Goal: Find specific page/section: Find specific page/section

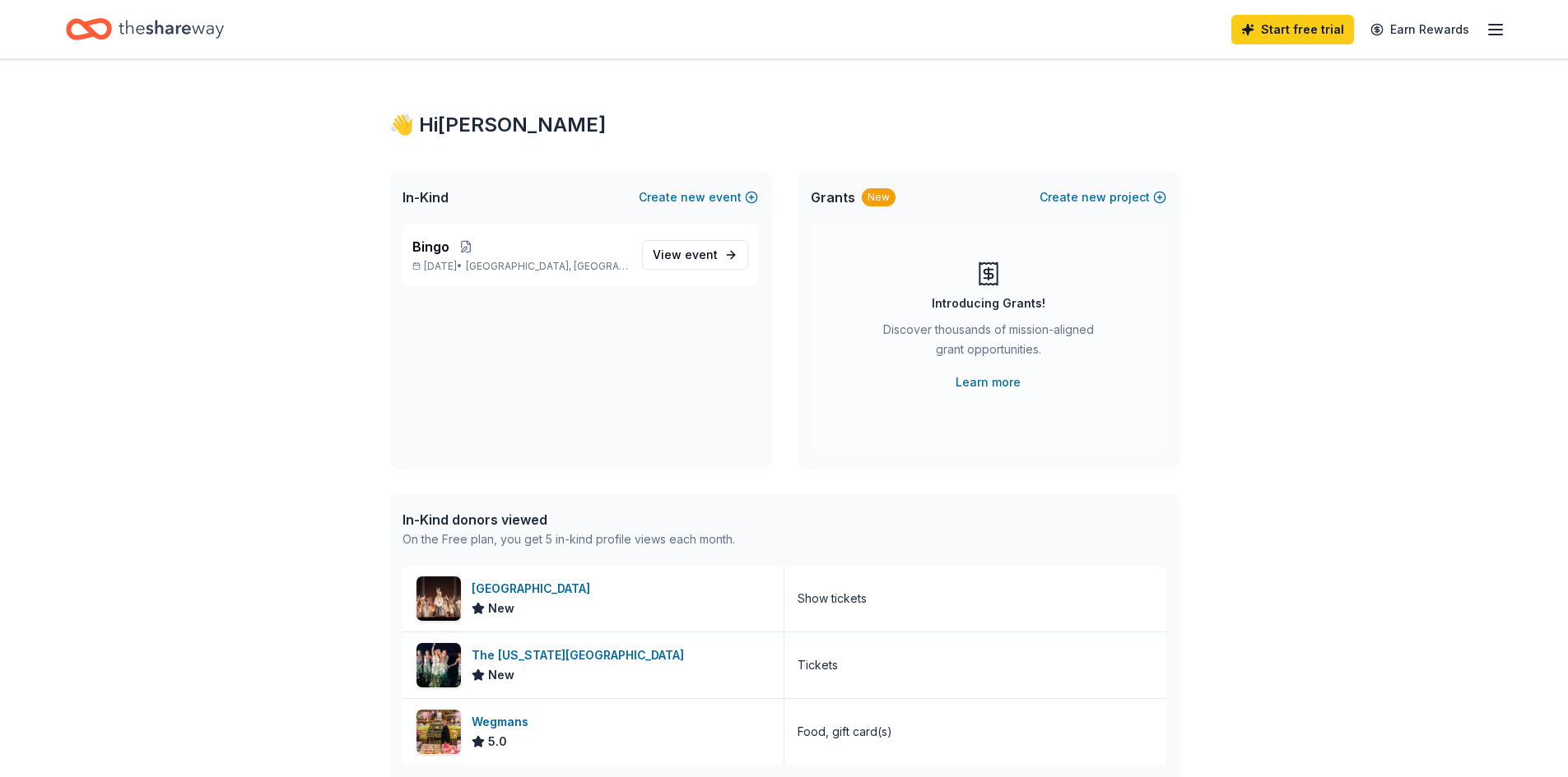
click at [1426, 187] on div "👋 Hi [PERSON_NAME] In-Kind Create new event Bingo [DATE] • [GEOGRAPHIC_DATA], […" at bounding box center [784, 633] width 1568 height 1148
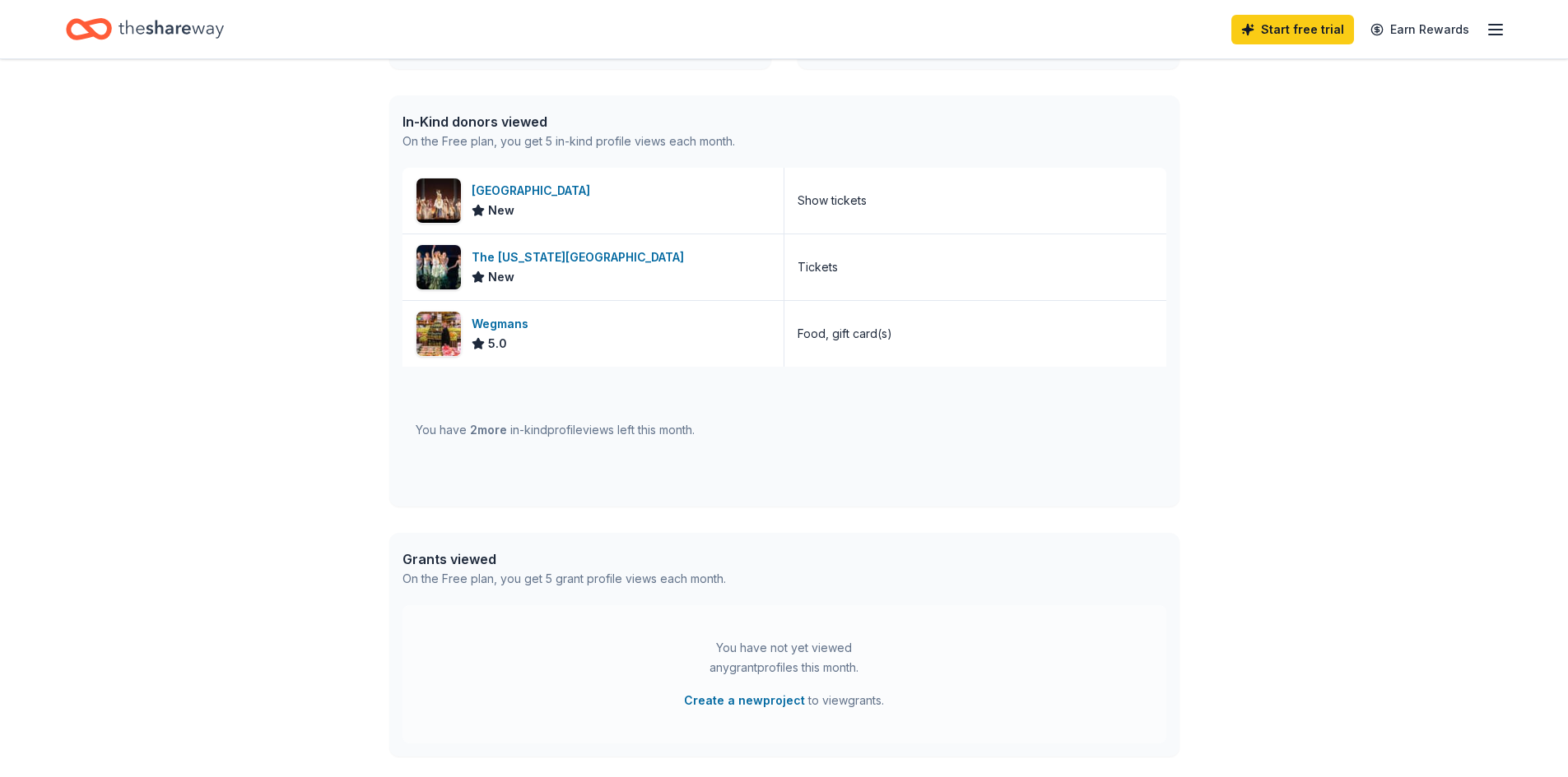
scroll to position [493, 0]
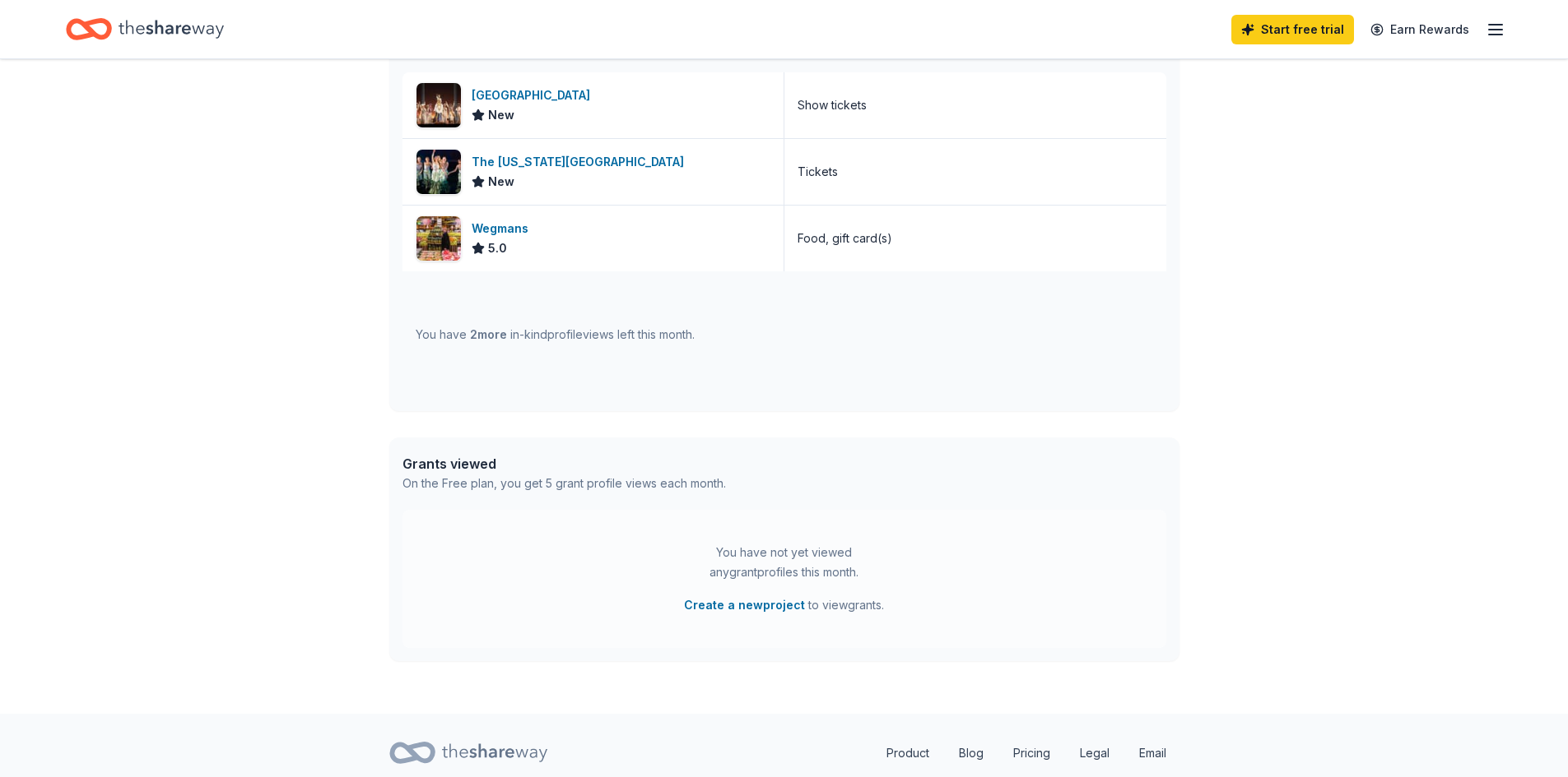
click at [1493, 35] on line "button" at bounding box center [1495, 35] width 13 height 0
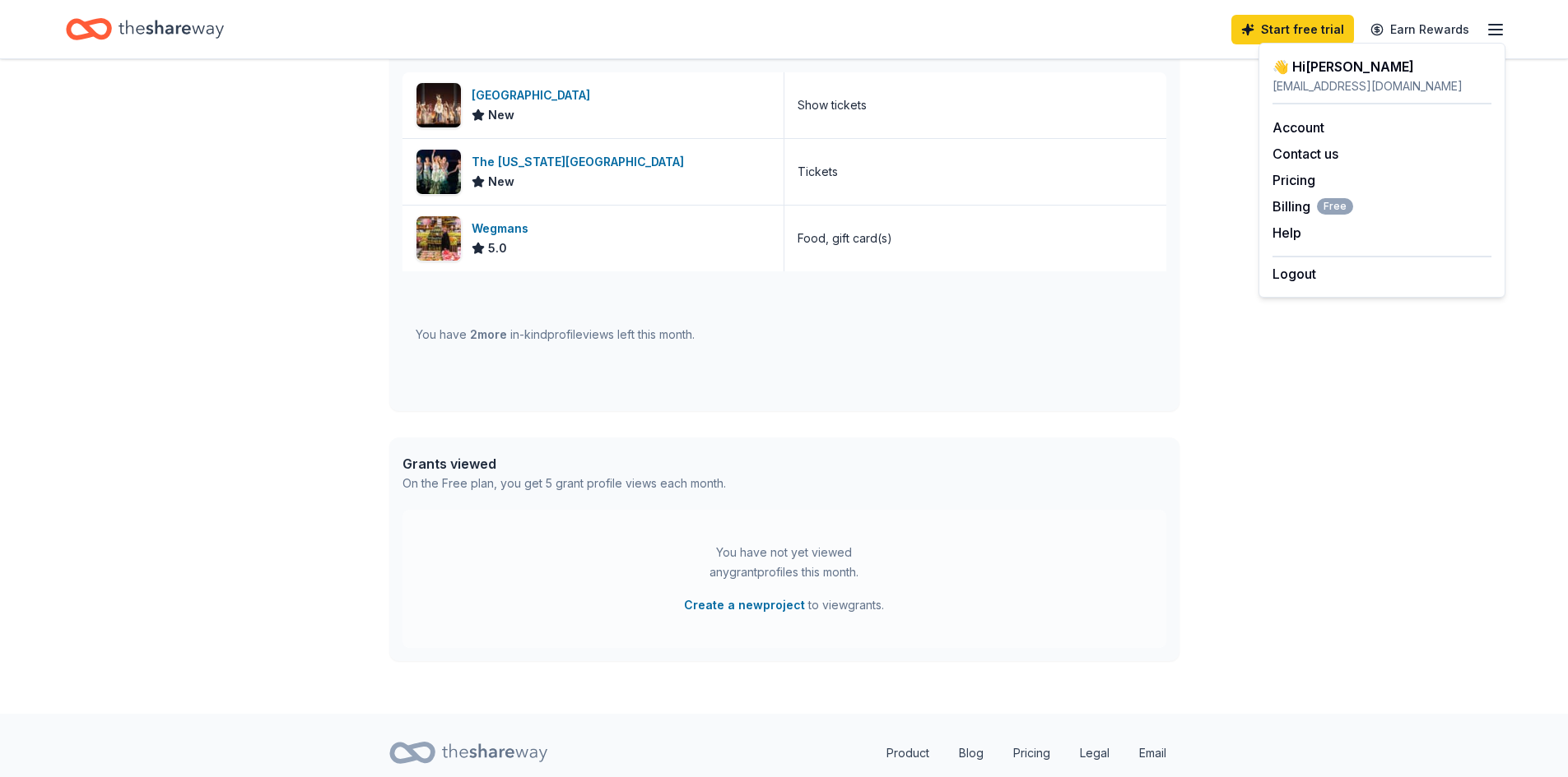
click at [1433, 568] on div "👋 Hi [PERSON_NAME] In-Kind Create new event Bingo [DATE] • [GEOGRAPHIC_DATA], […" at bounding box center [784, 140] width 1568 height 1148
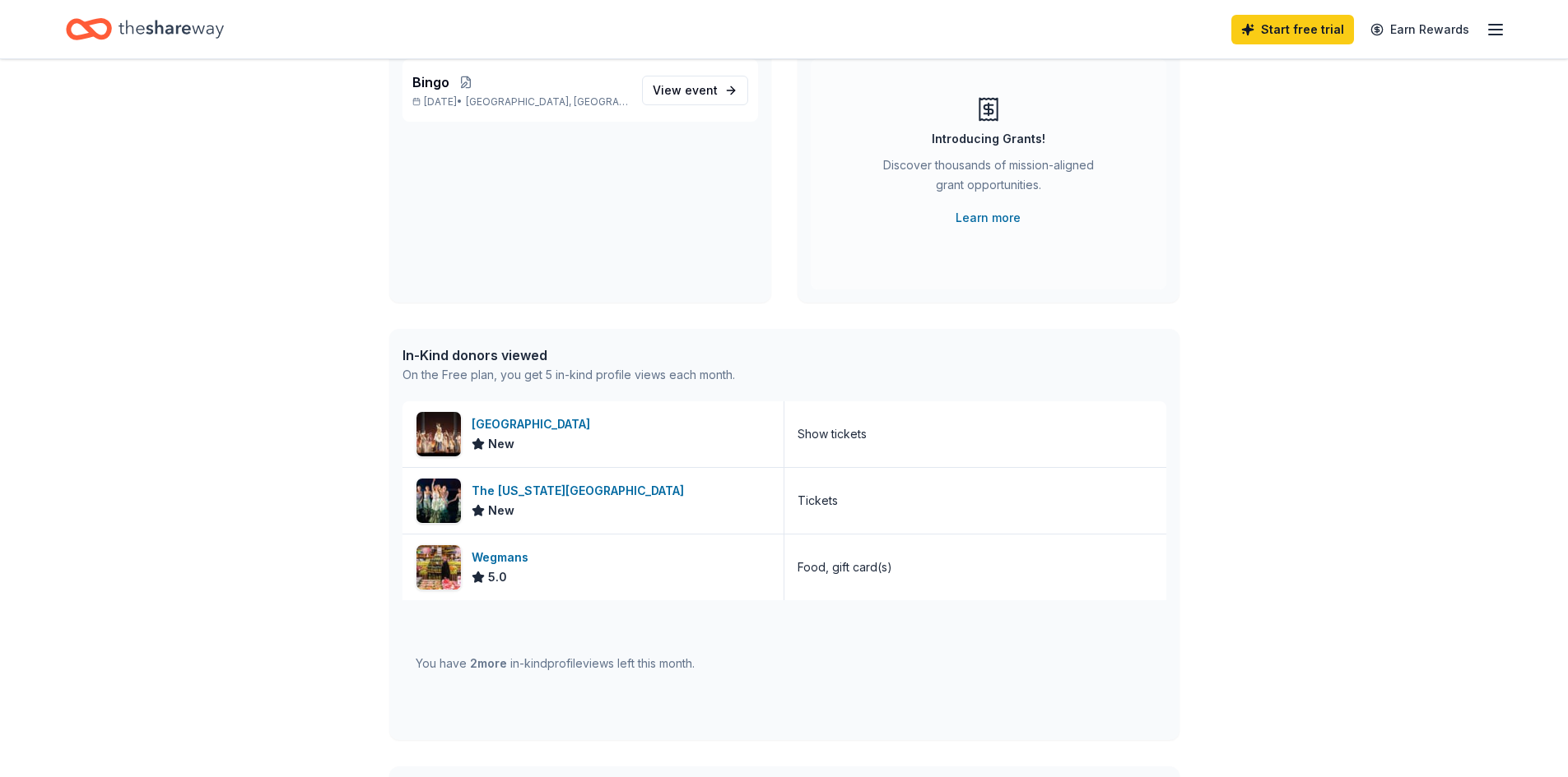
scroll to position [0, 0]
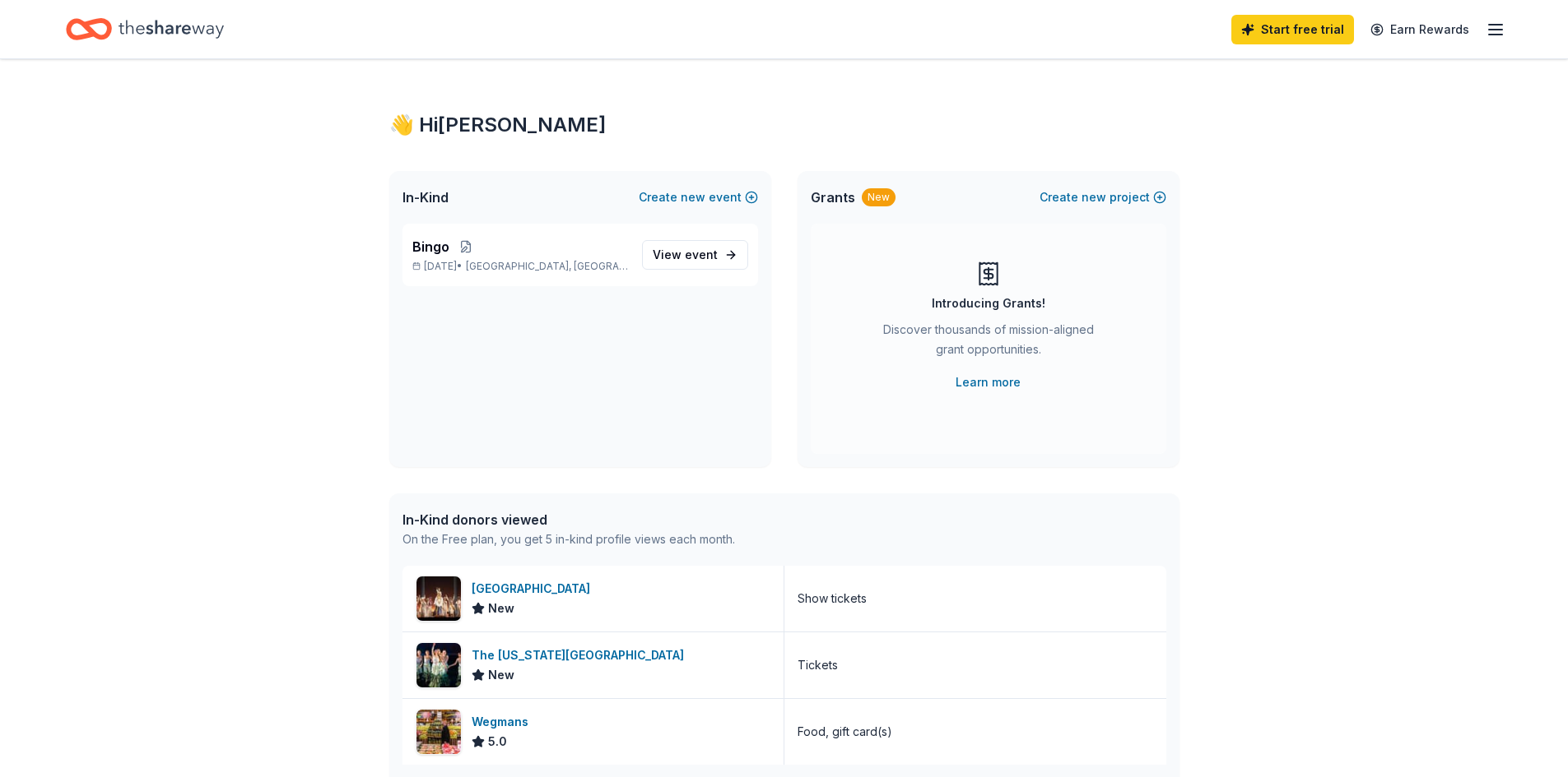
click at [175, 36] on icon "Home" at bounding box center [171, 29] width 106 height 34
click at [135, 32] on icon "Home" at bounding box center [171, 29] width 106 height 34
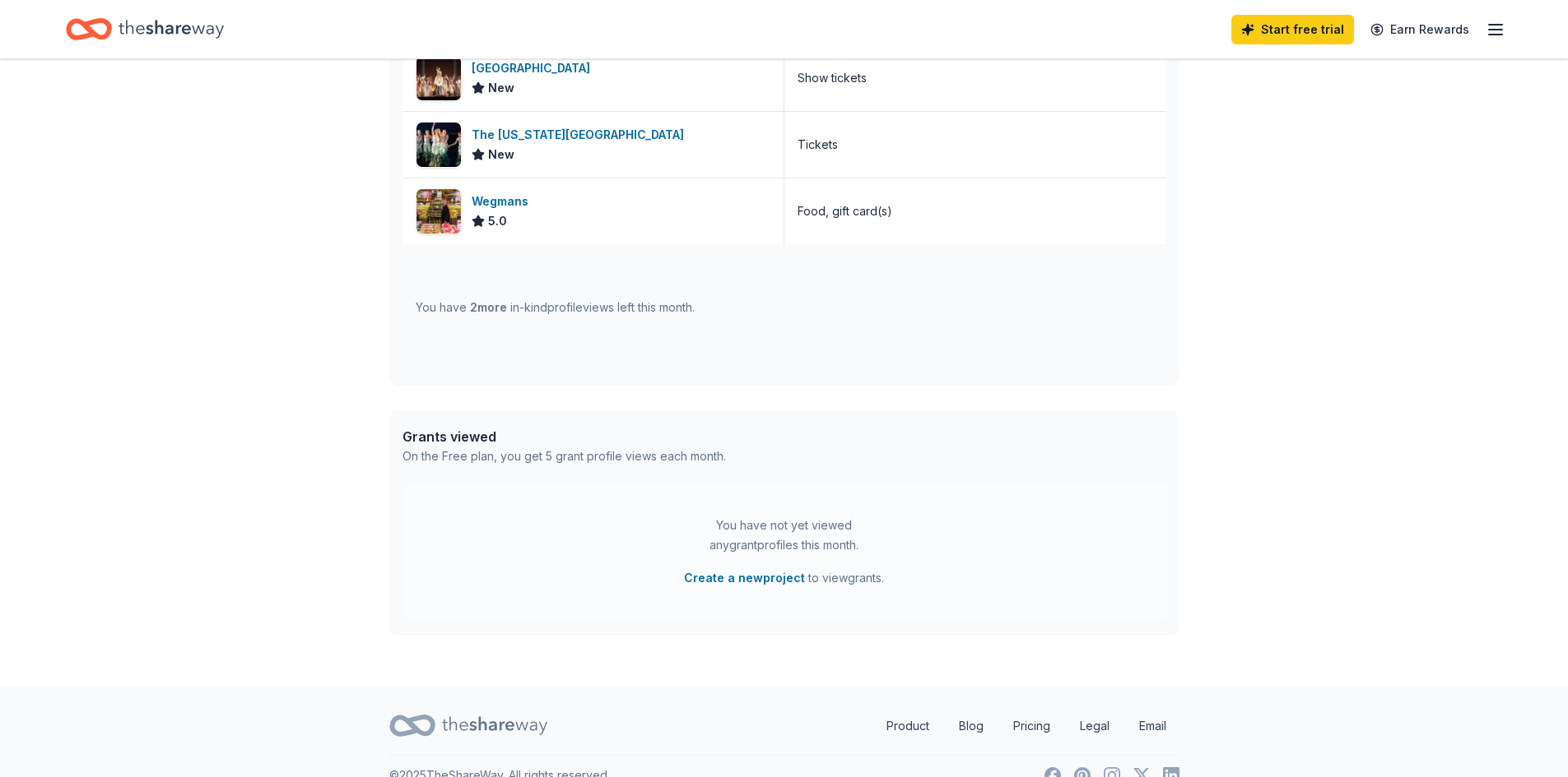
scroll to position [548, 0]
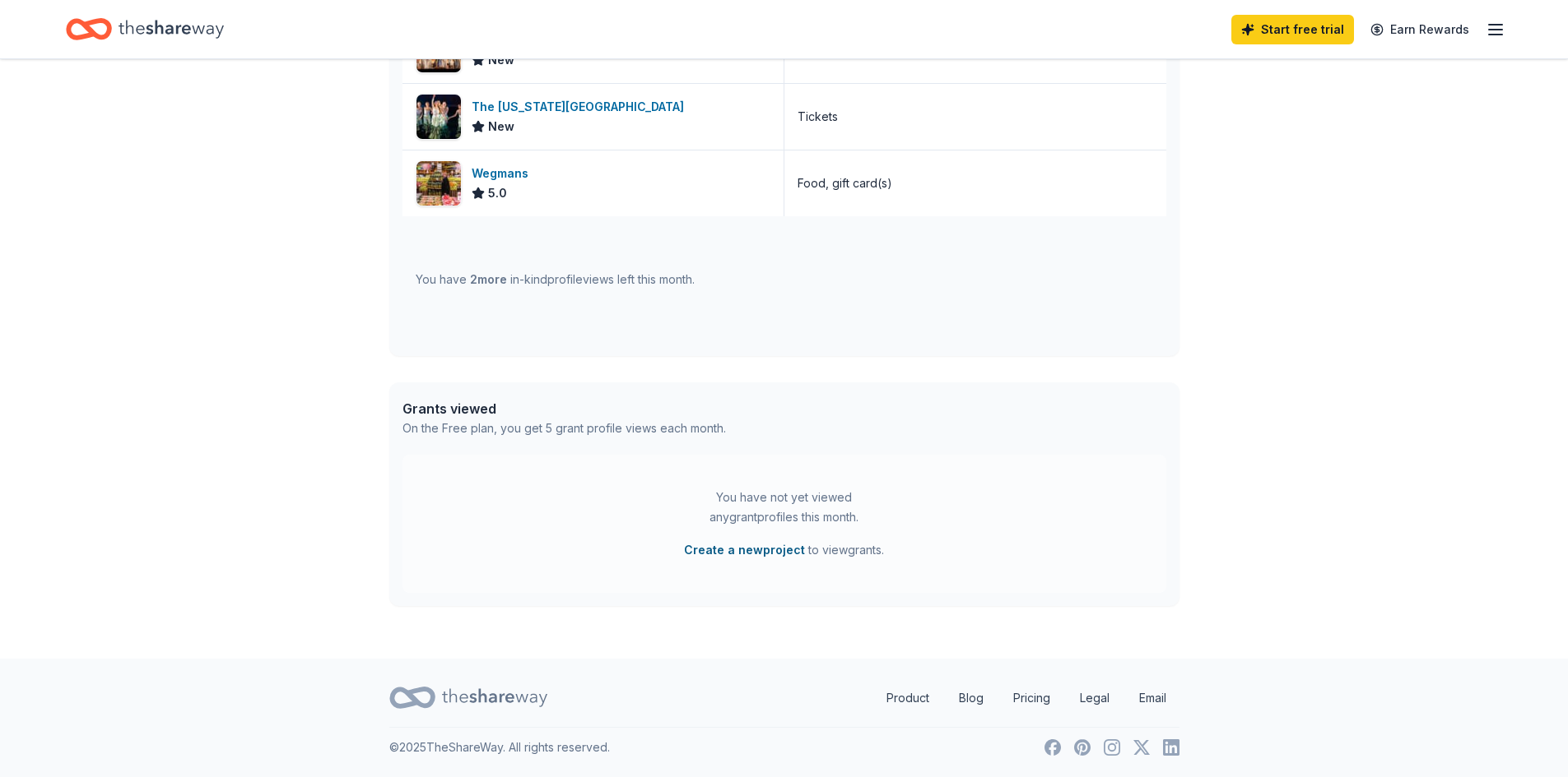
click at [731, 544] on button "Create a new project" at bounding box center [744, 550] width 121 height 20
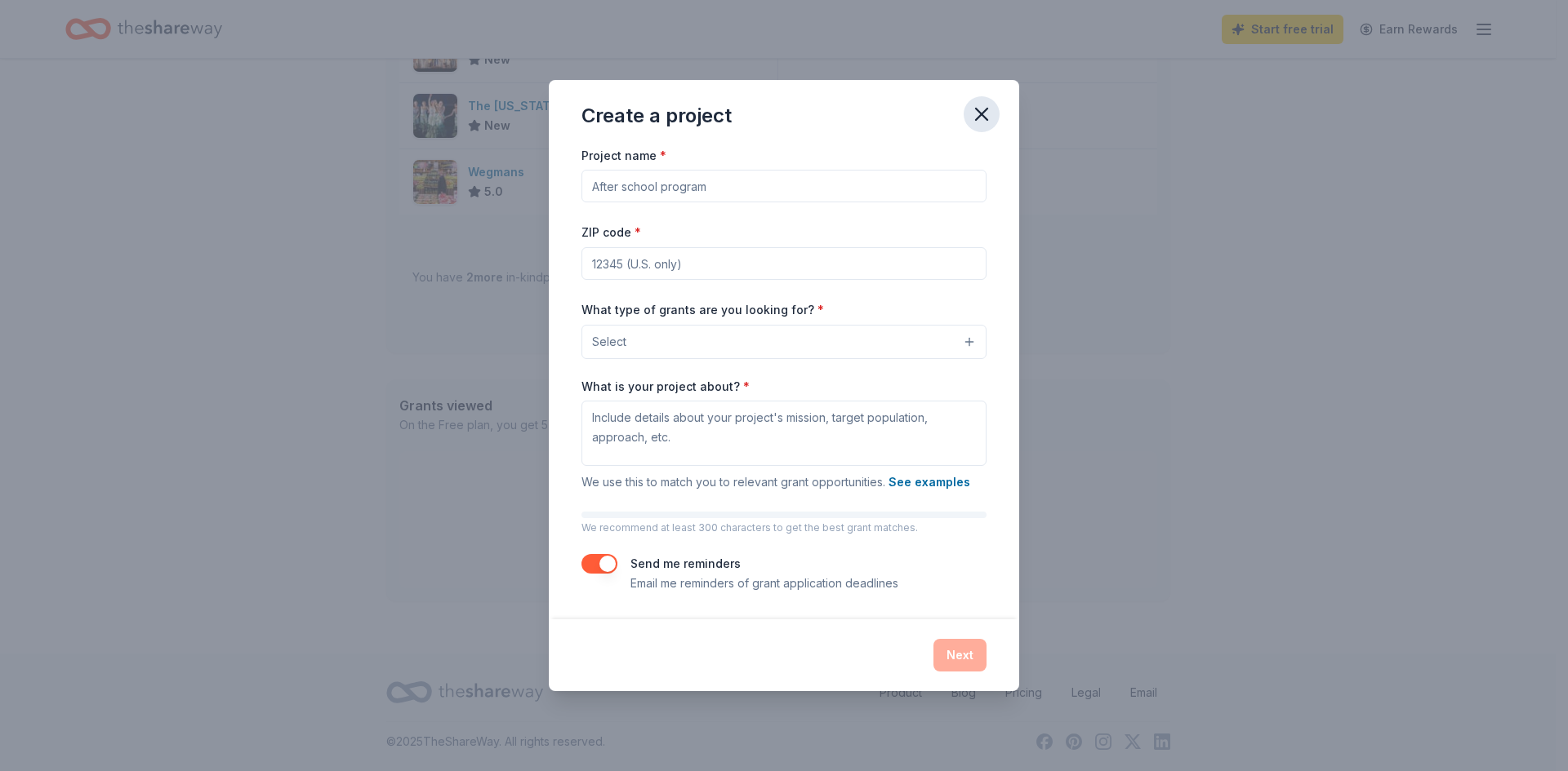
click at [979, 111] on icon "button" at bounding box center [981, 114] width 23 height 23
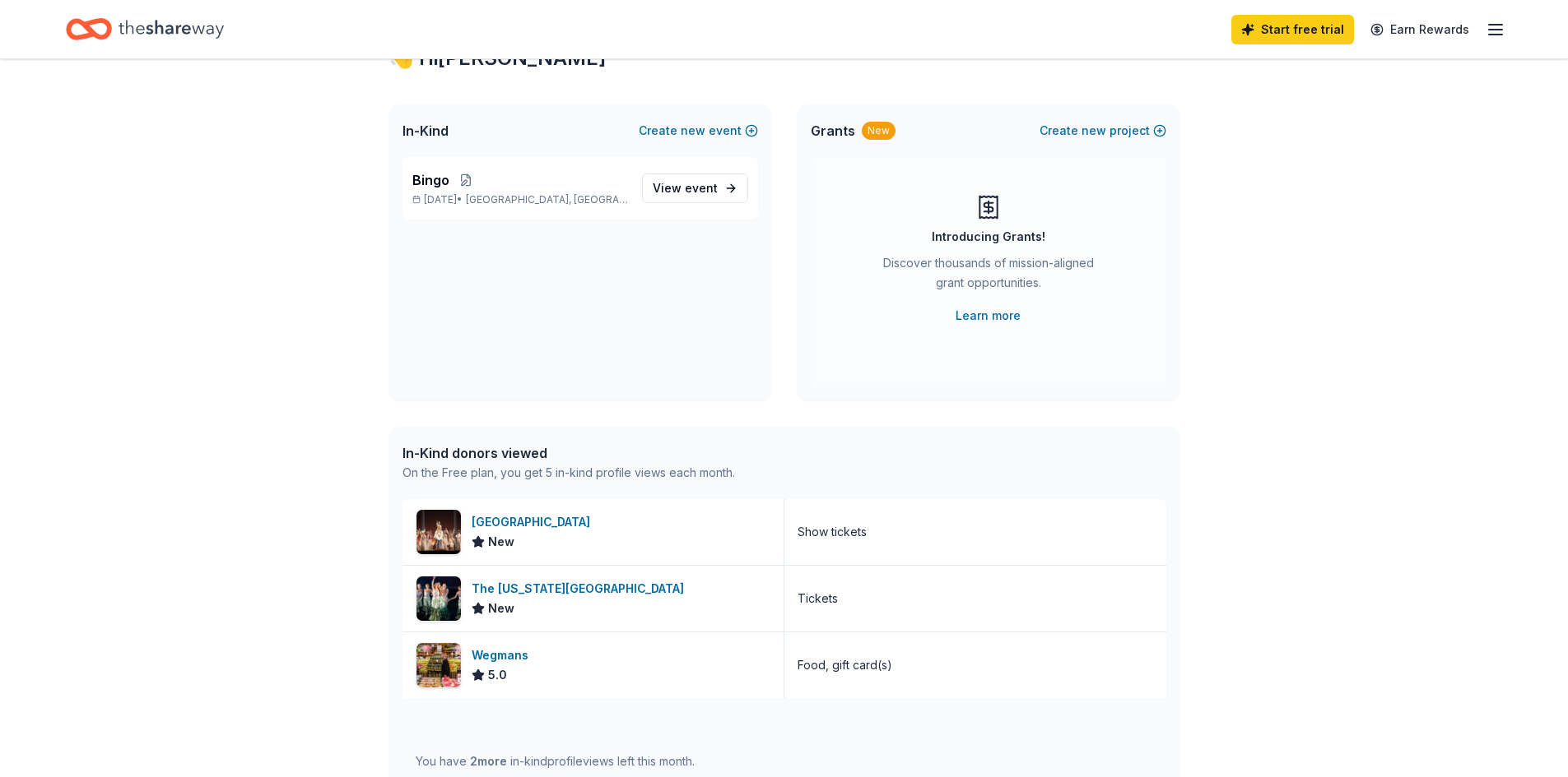
scroll to position [0, 0]
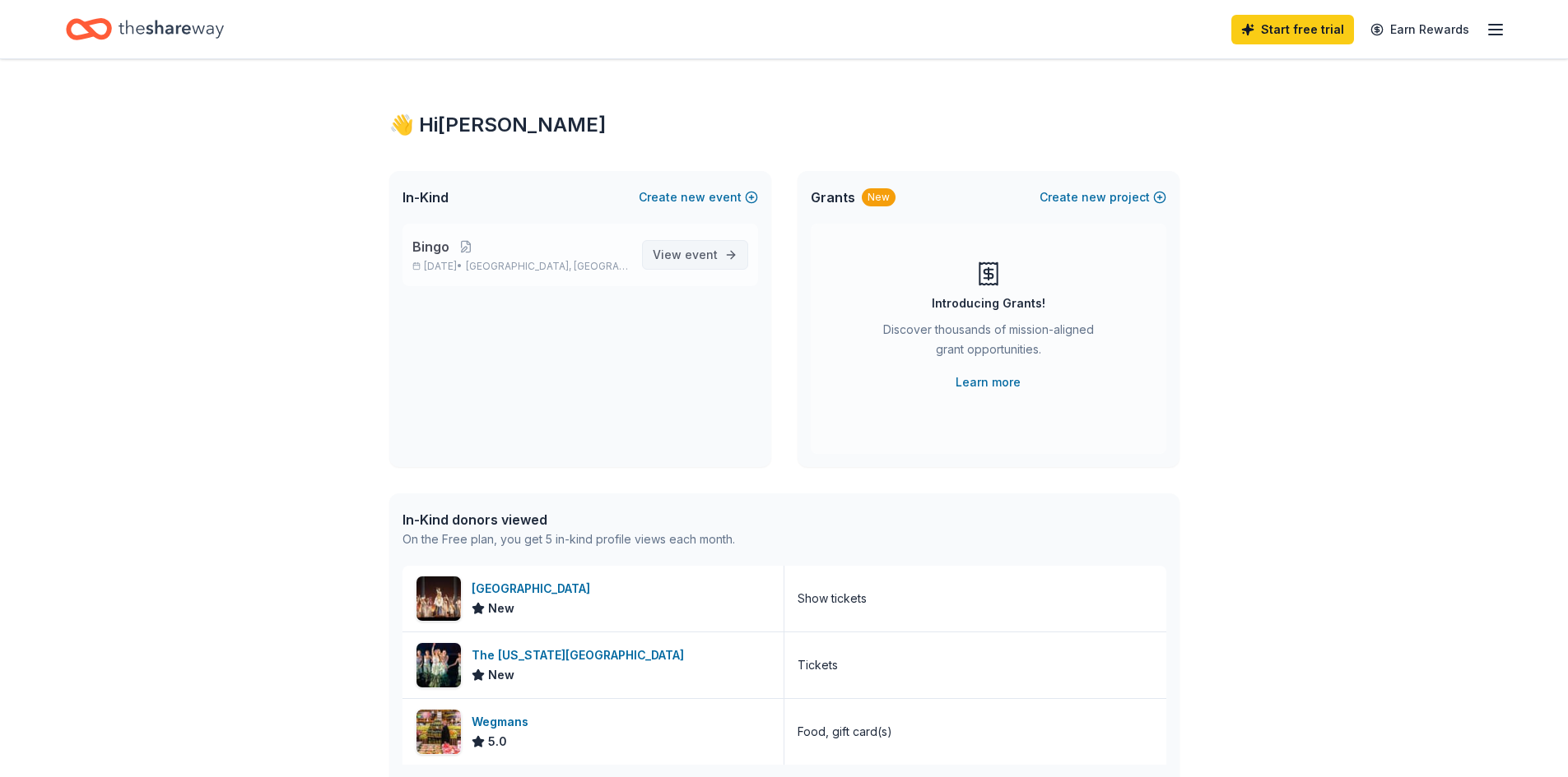
click at [675, 252] on span "View event" at bounding box center [685, 255] width 65 height 20
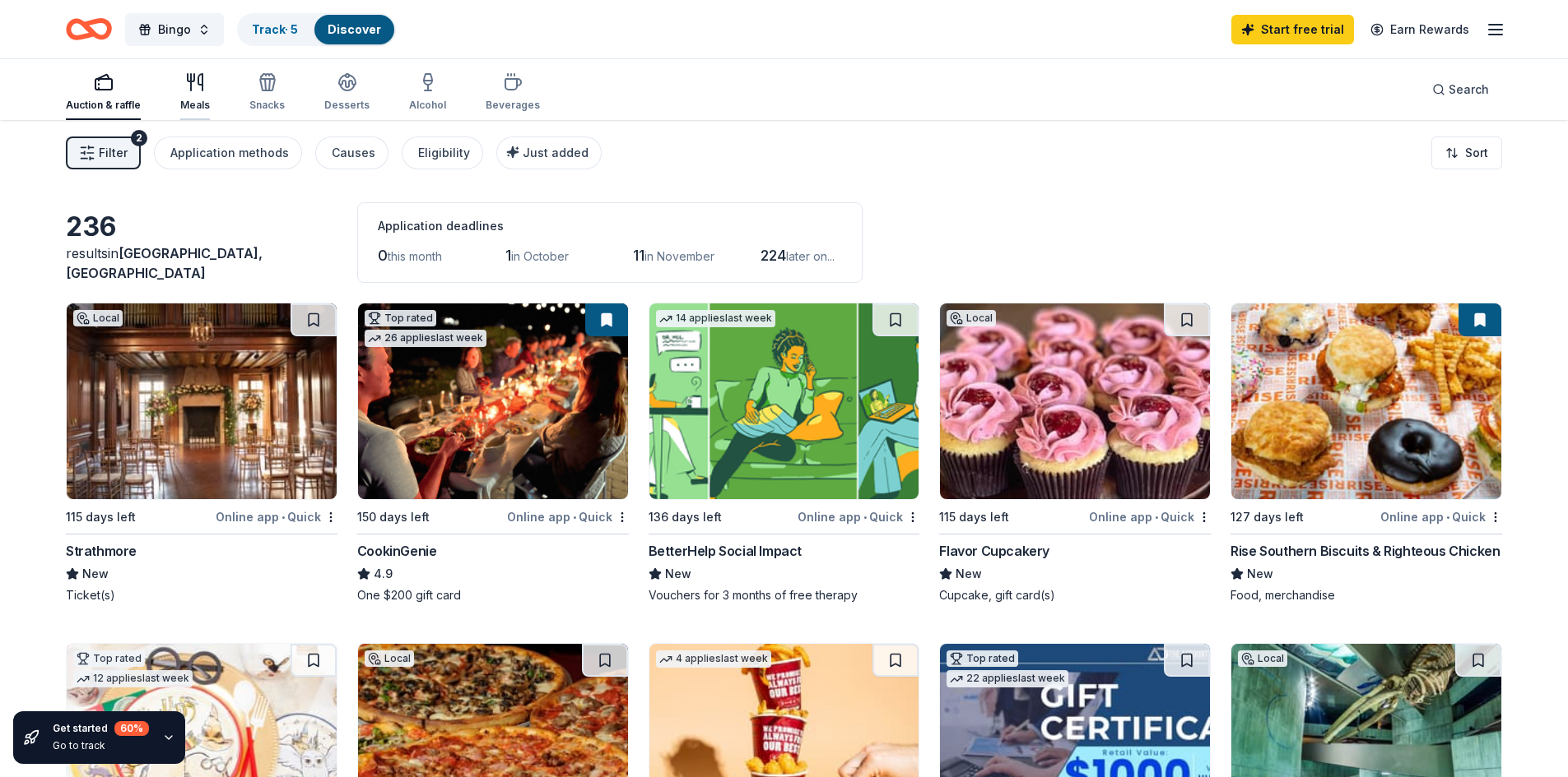
click at [190, 93] on div "Meals" at bounding box center [195, 92] width 30 height 39
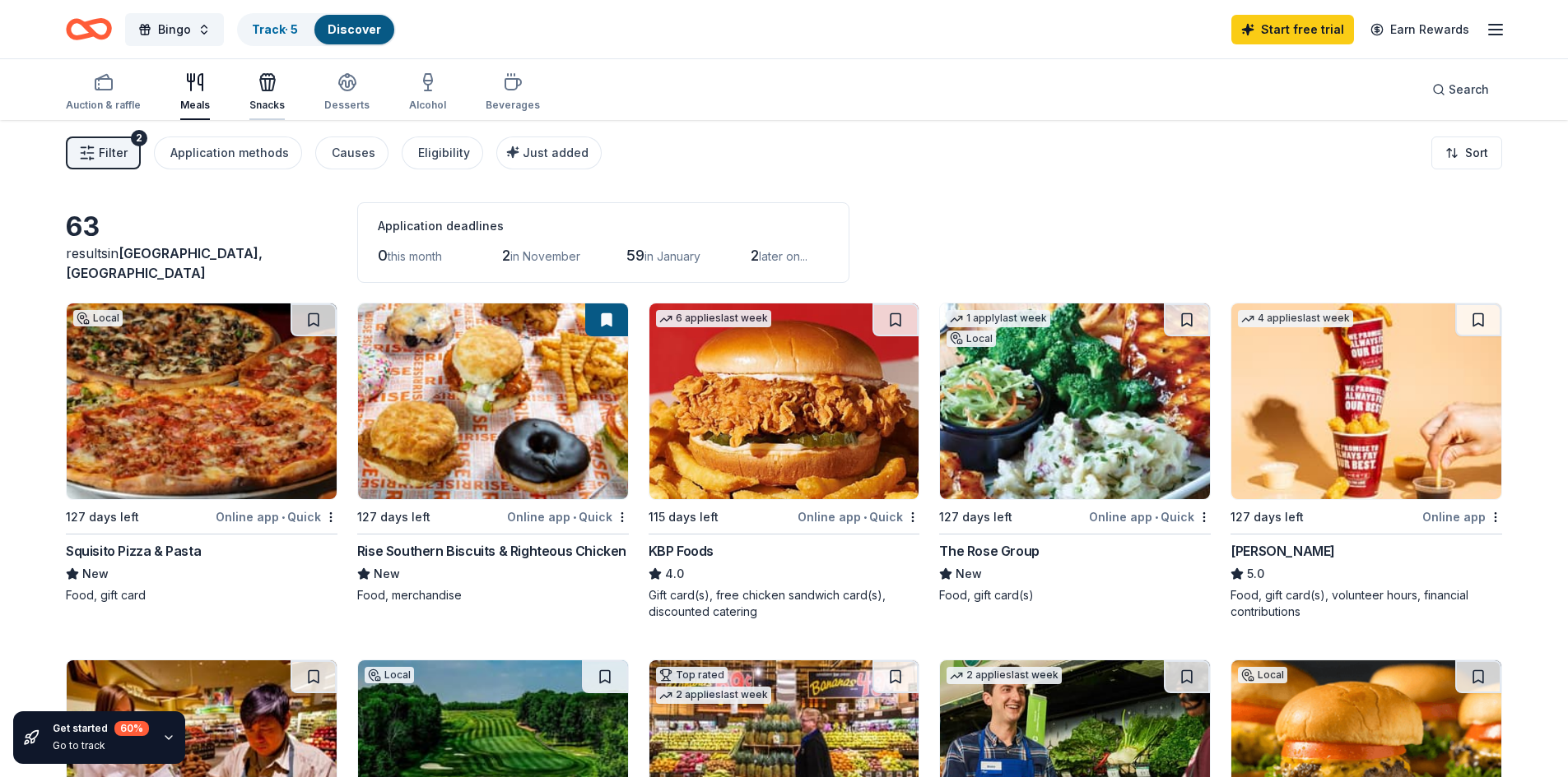
click at [260, 81] on icon "button" at bounding box center [267, 82] width 20 height 20
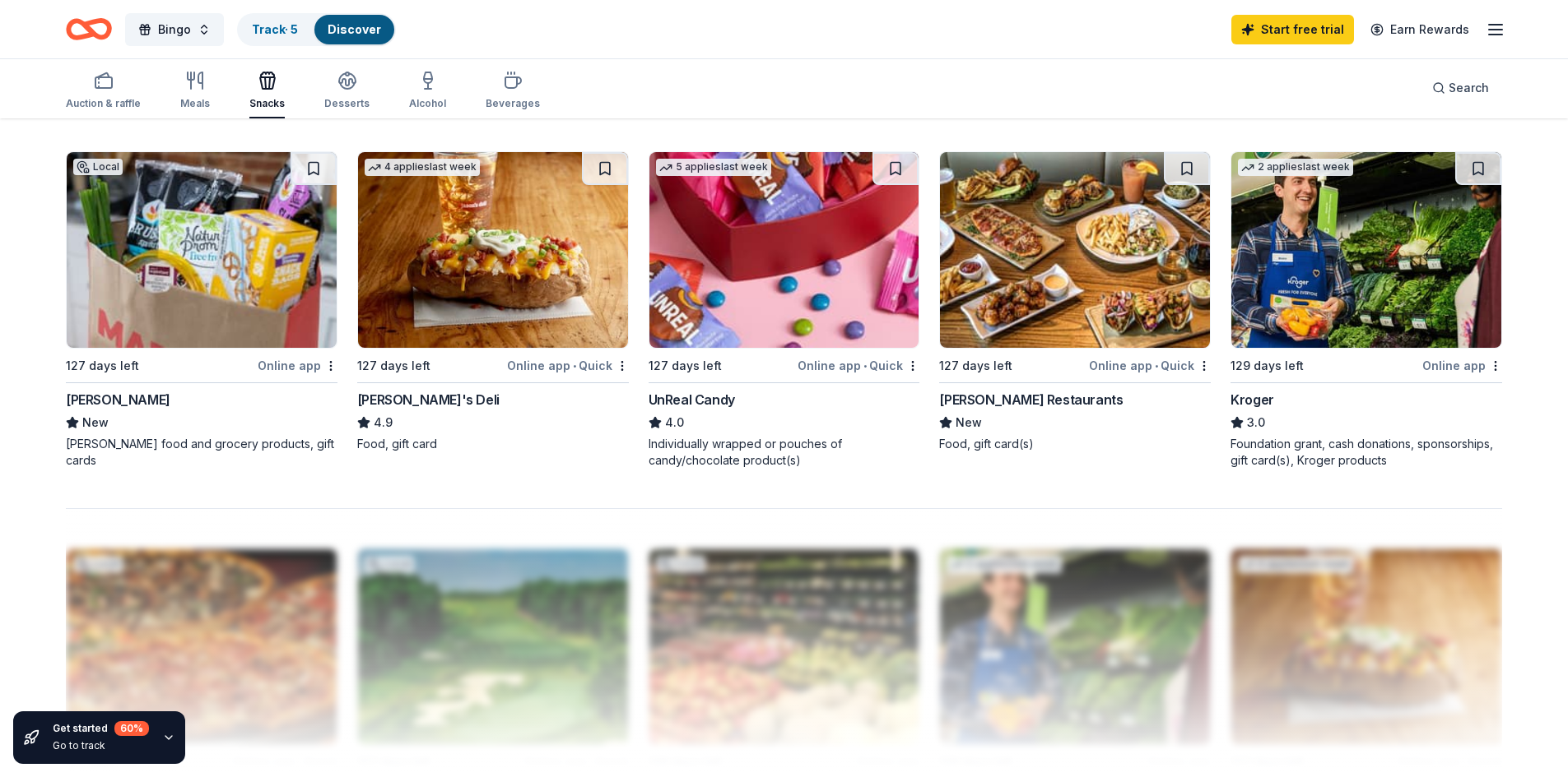
scroll to position [1316, 0]
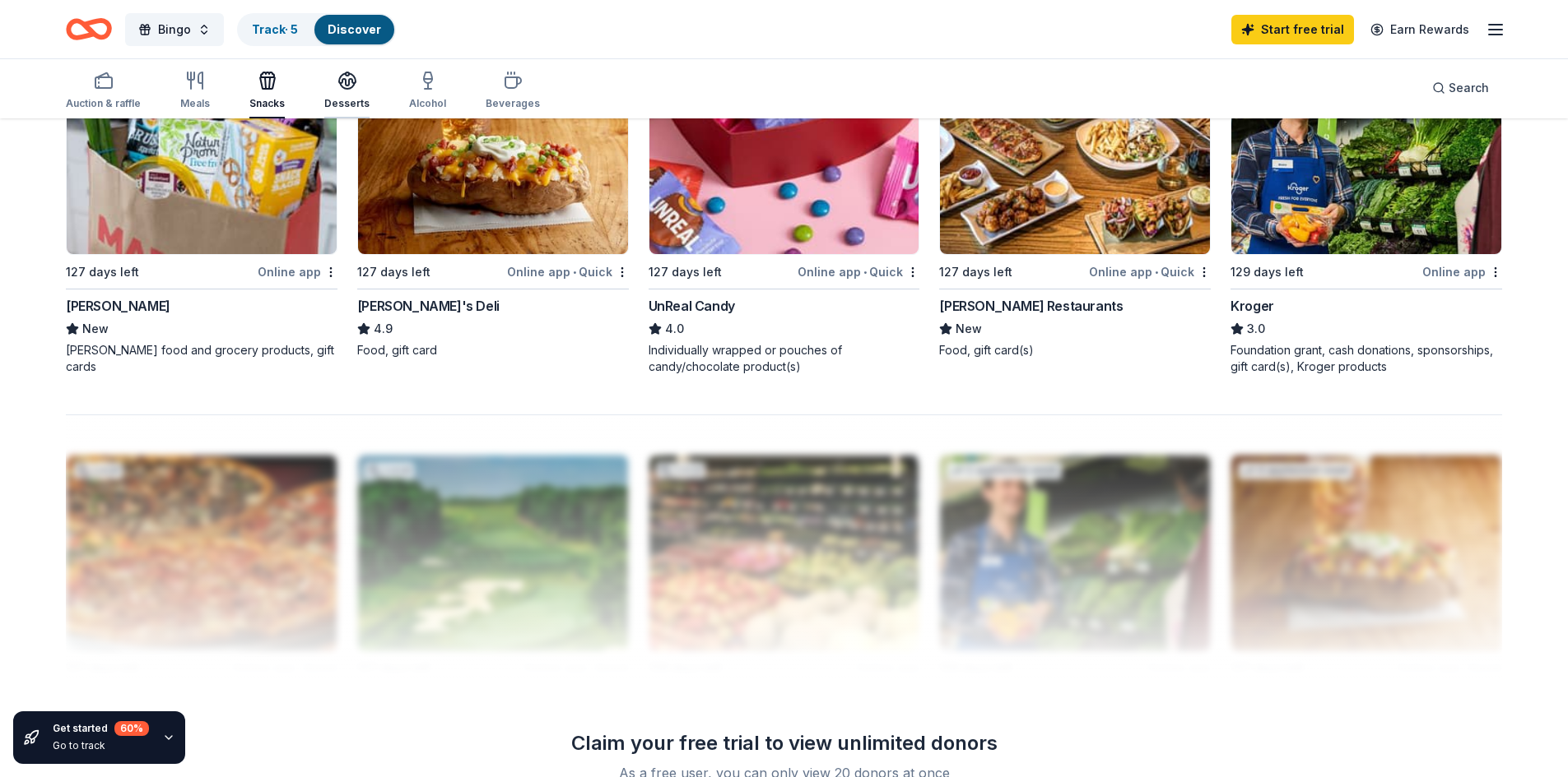
click at [345, 93] on div "Desserts" at bounding box center [347, 90] width 45 height 39
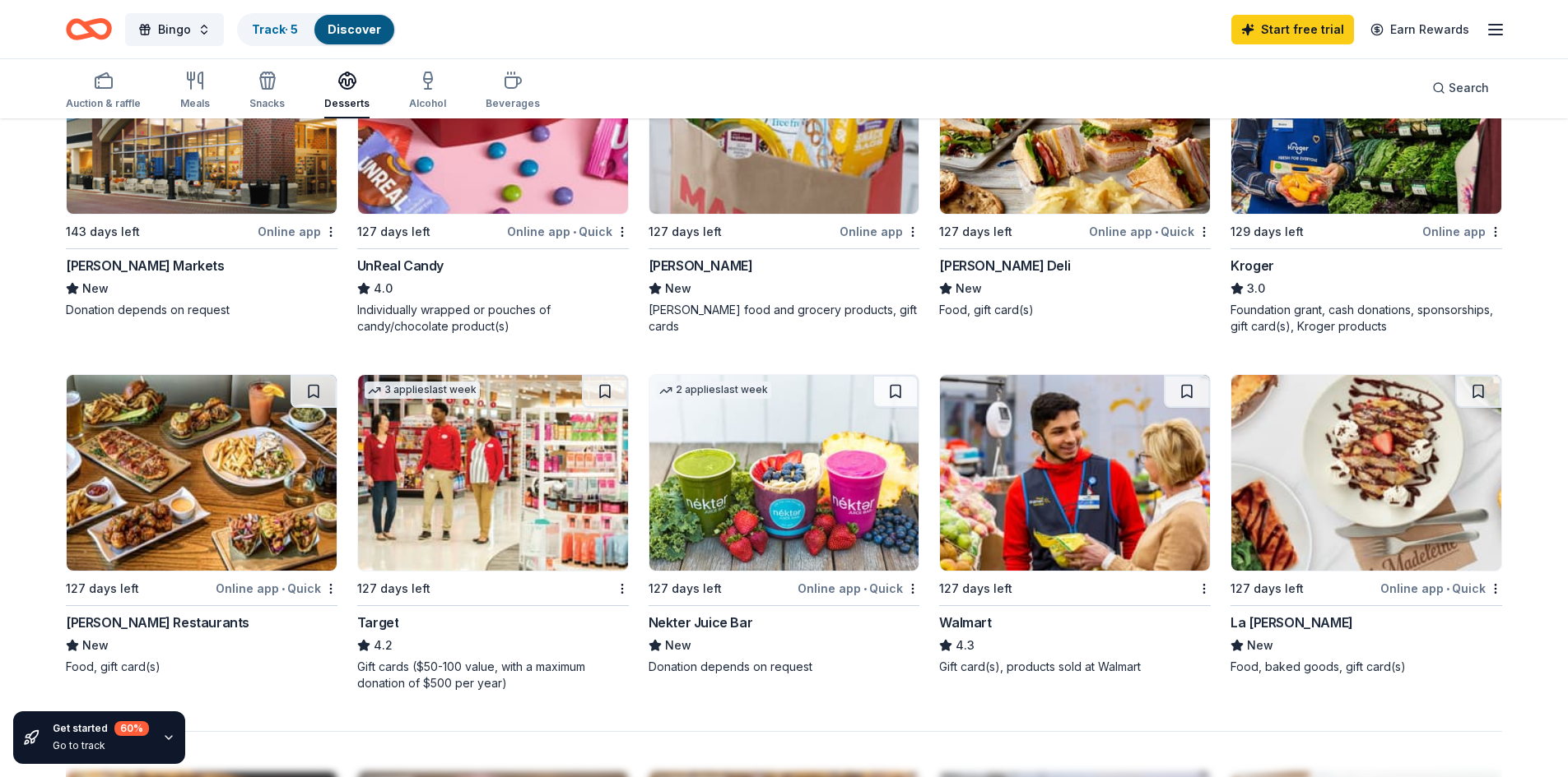
scroll to position [1069, 0]
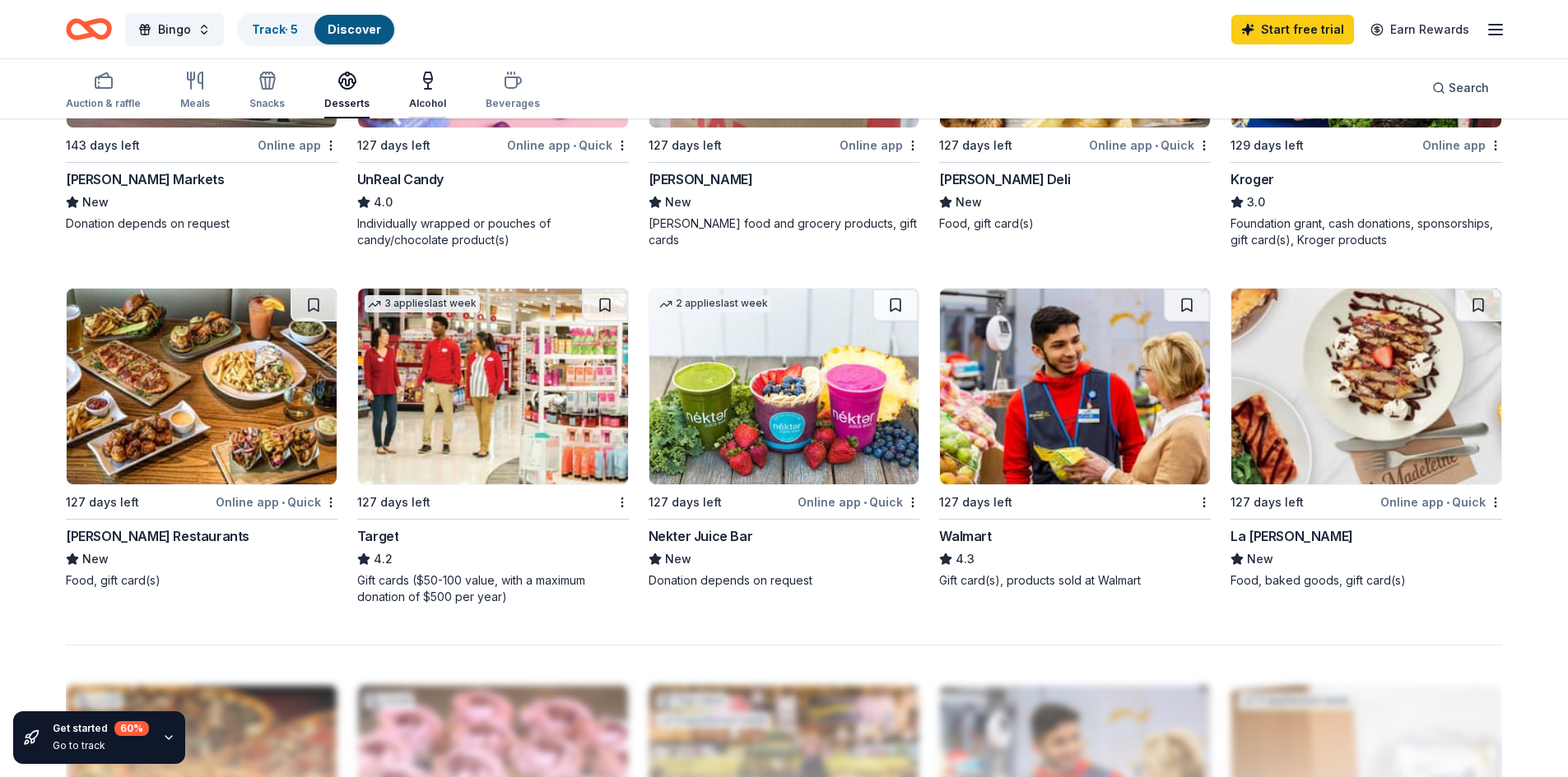
click at [414, 94] on div "Alcohol" at bounding box center [427, 90] width 37 height 39
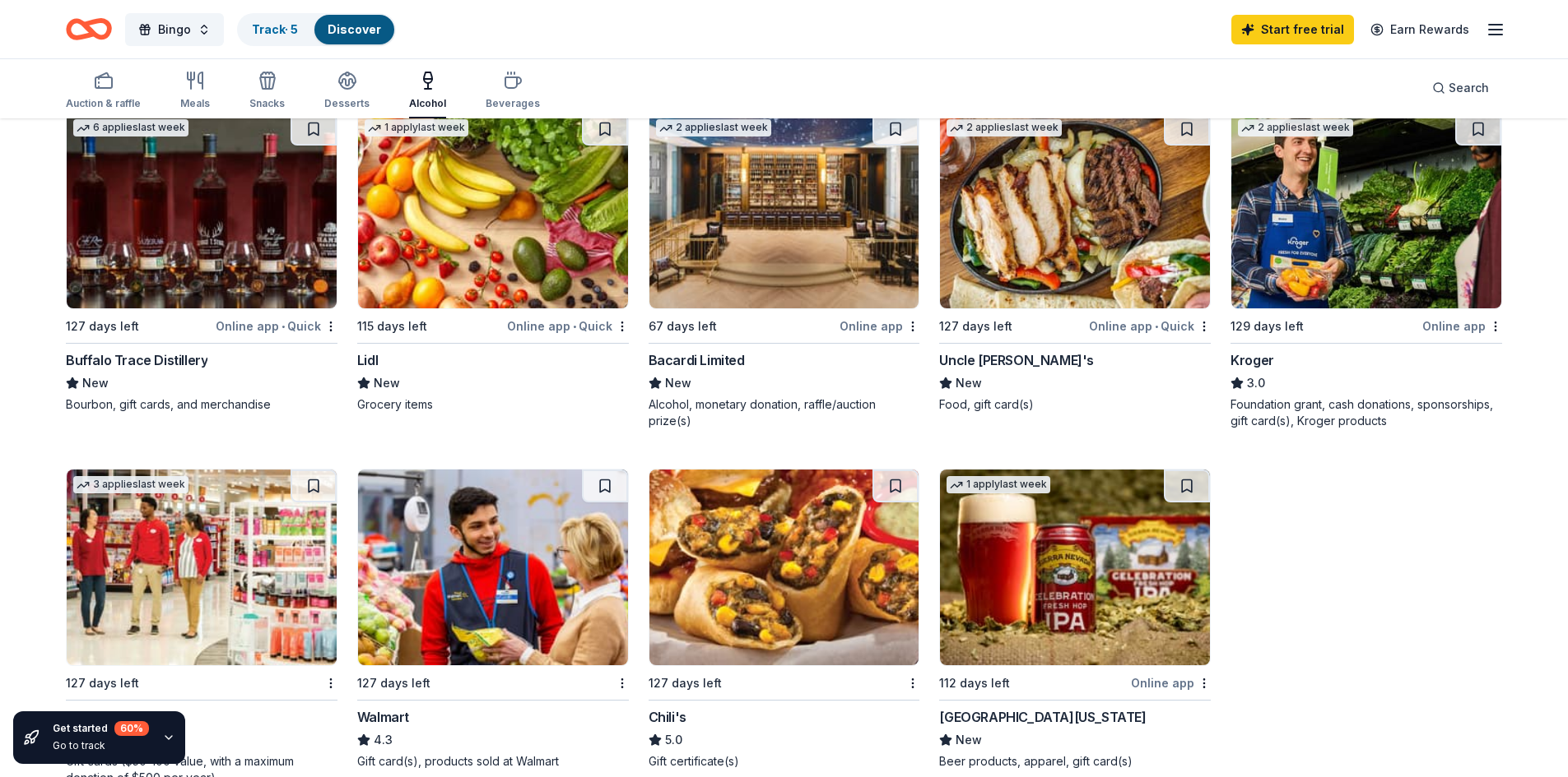
scroll to position [1069, 0]
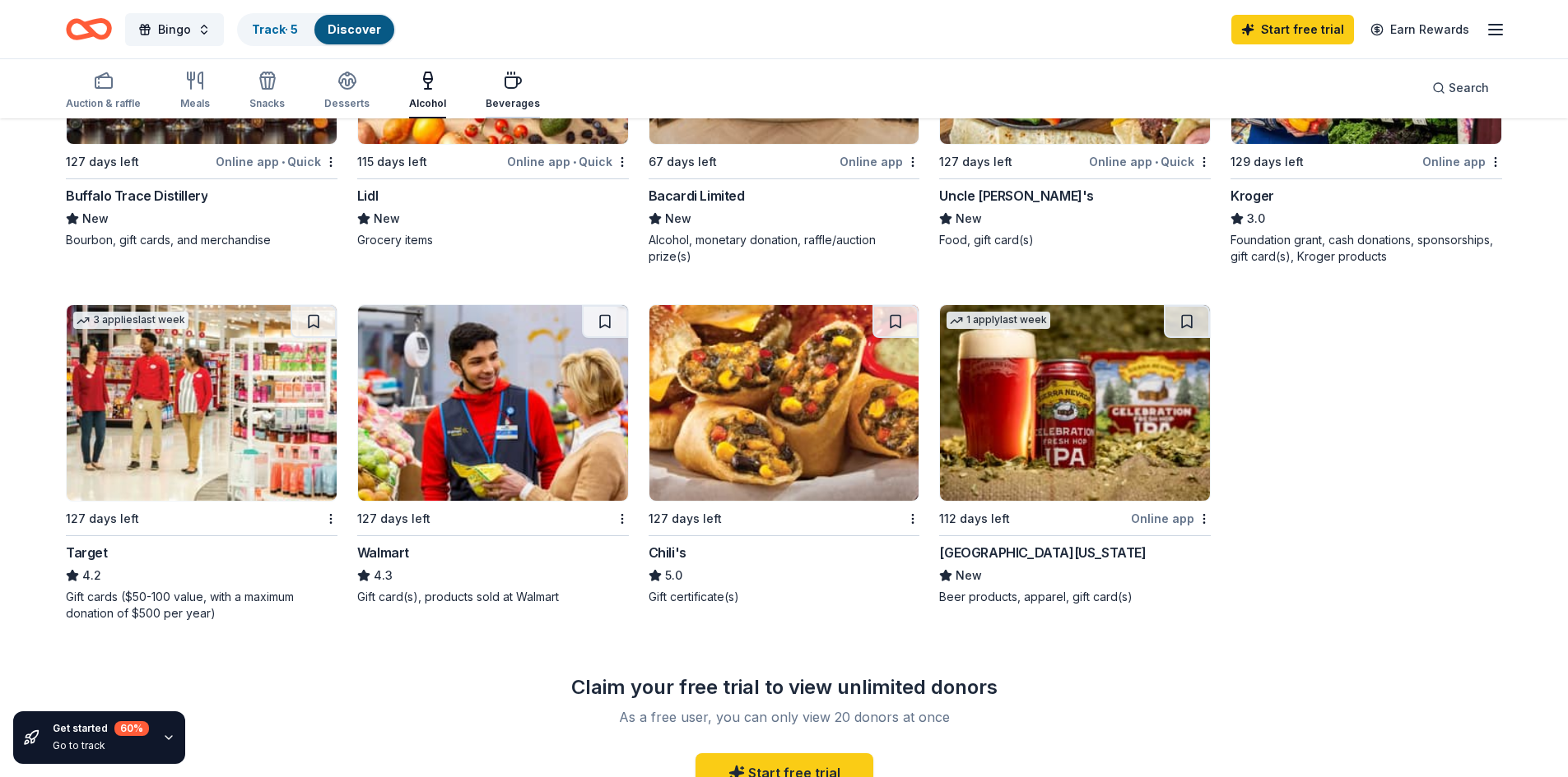
click at [503, 83] on icon "button" at bounding box center [513, 80] width 20 height 20
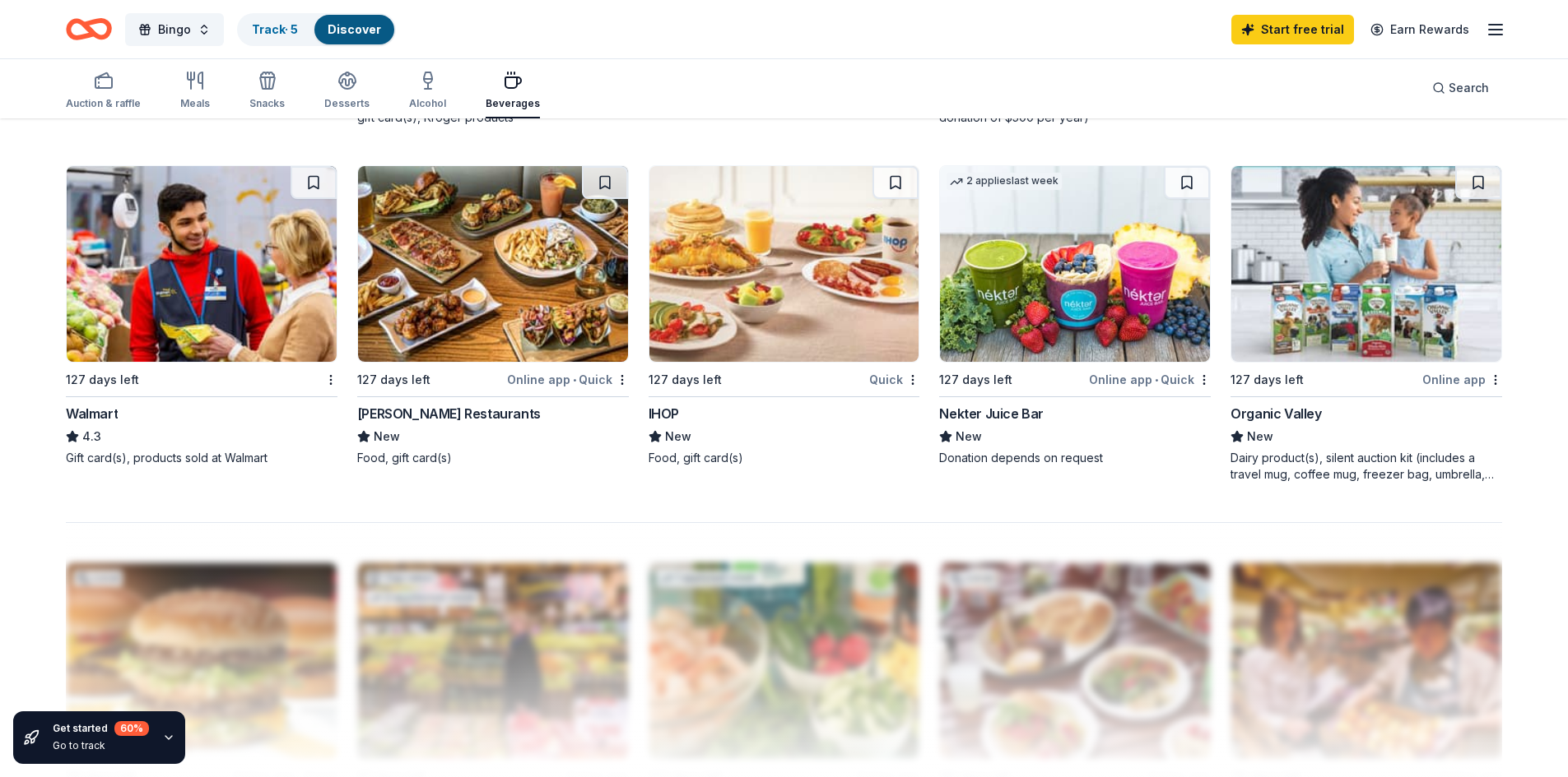
scroll to position [1234, 0]
